Goal: Navigation & Orientation: Find specific page/section

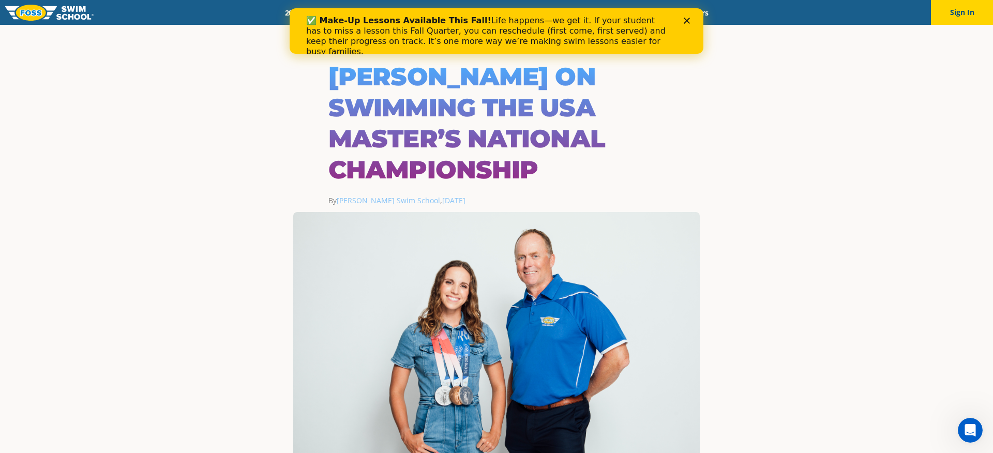
click at [28, 13] on img at bounding box center [49, 13] width 88 height 16
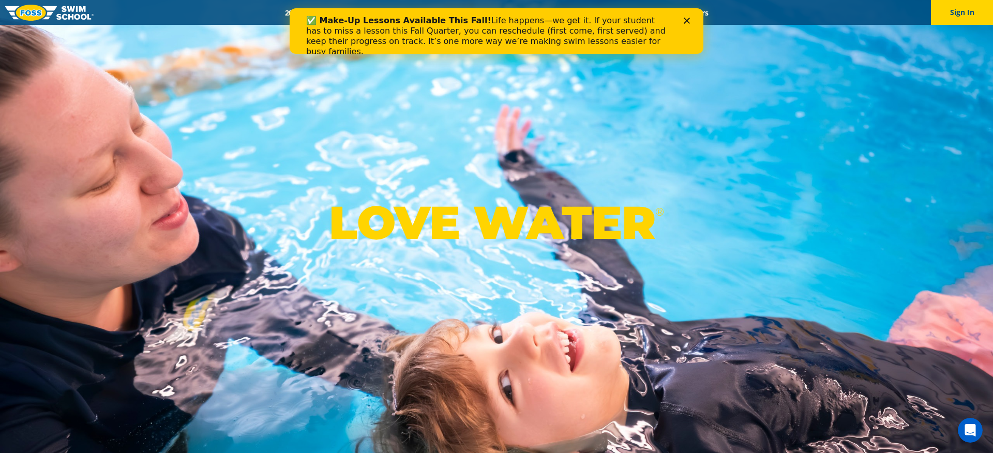
click at [689, 20] on icon "Close" at bounding box center [687, 21] width 6 height 6
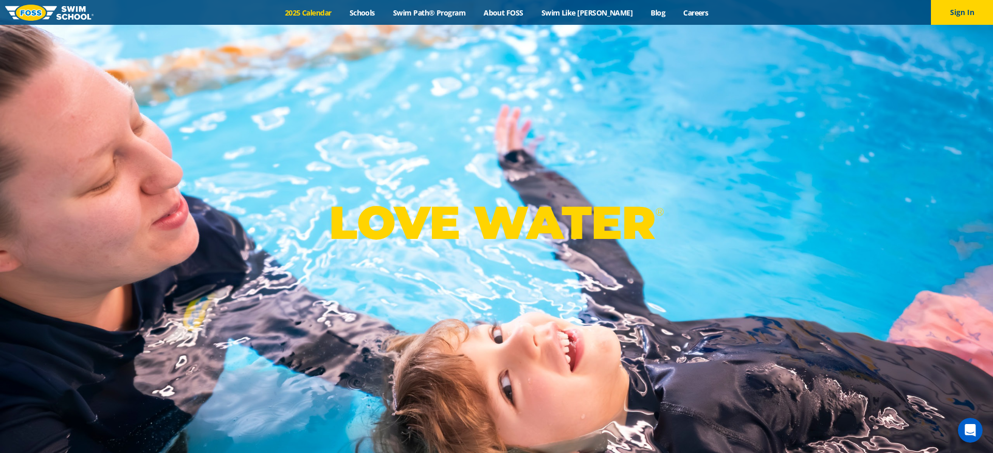
click at [322, 10] on link "2025 Calendar" at bounding box center [308, 13] width 65 height 10
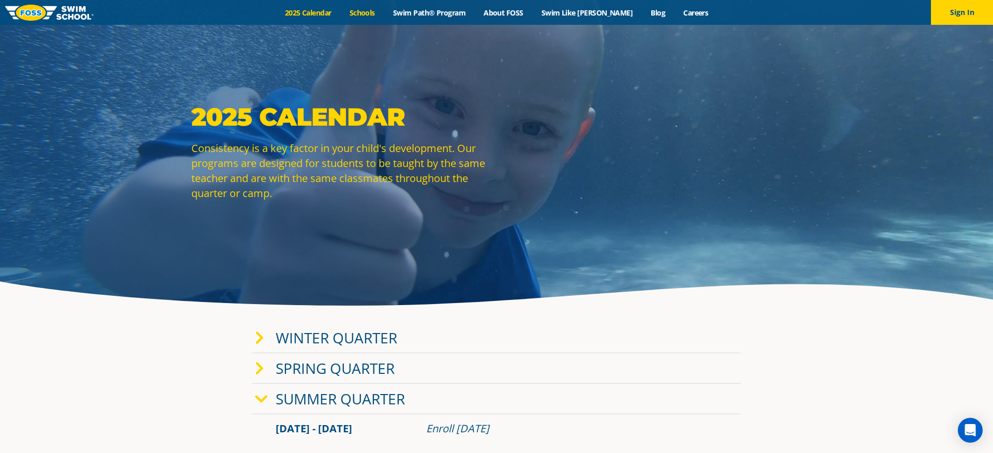
click at [372, 11] on link "Schools" at bounding box center [361, 13] width 43 height 10
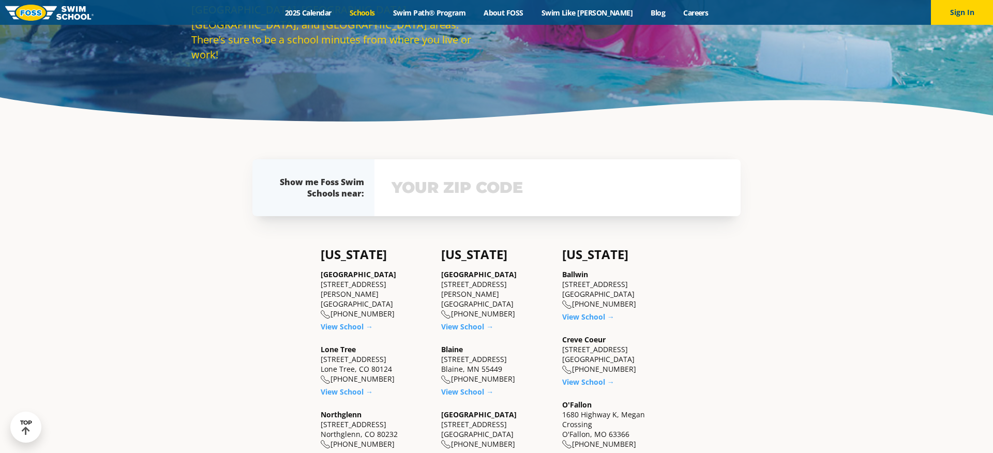
scroll to position [64, 0]
